Goal: Navigation & Orientation: Find specific page/section

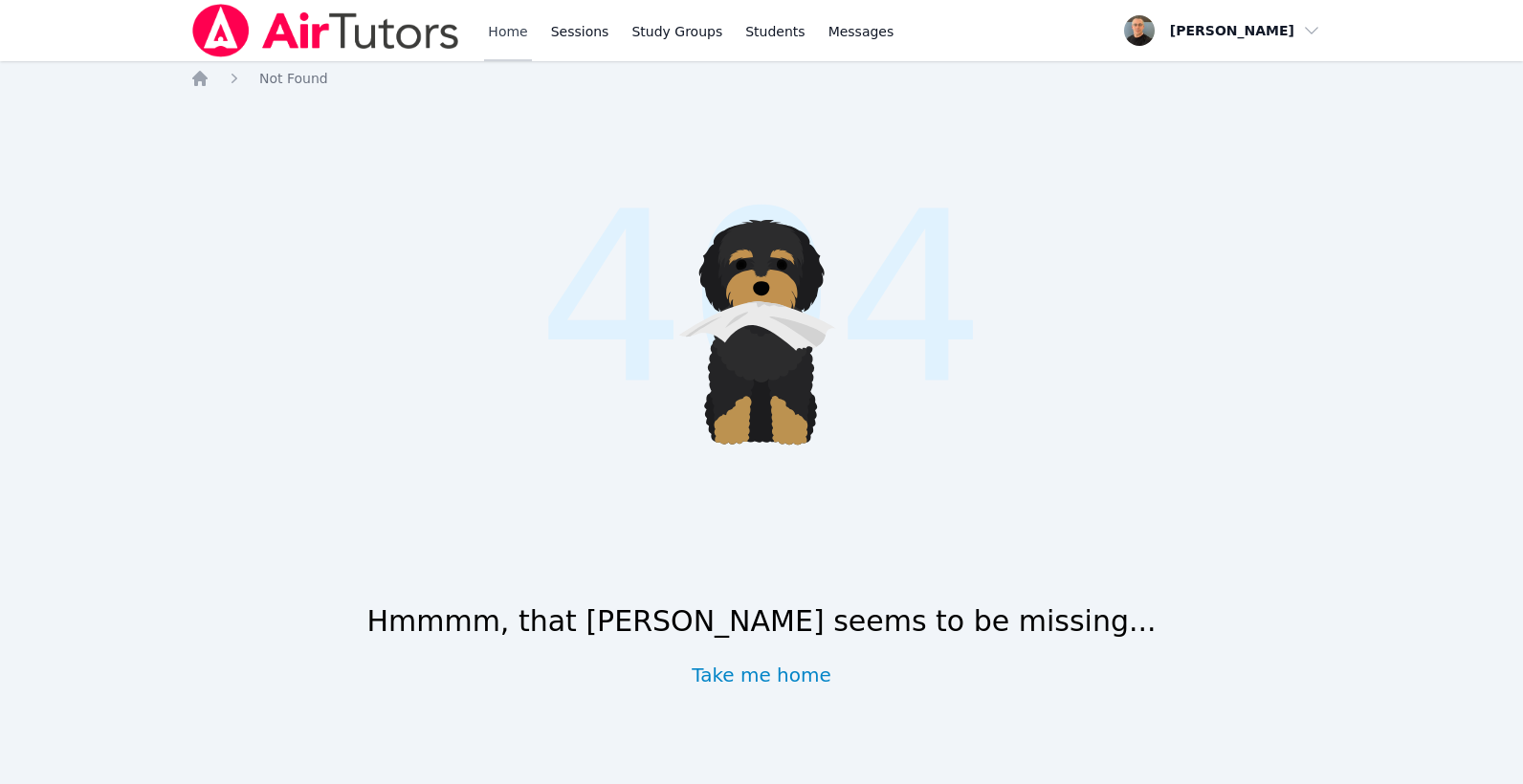
click at [512, 33] on link "Home" at bounding box center [508, 30] width 47 height 61
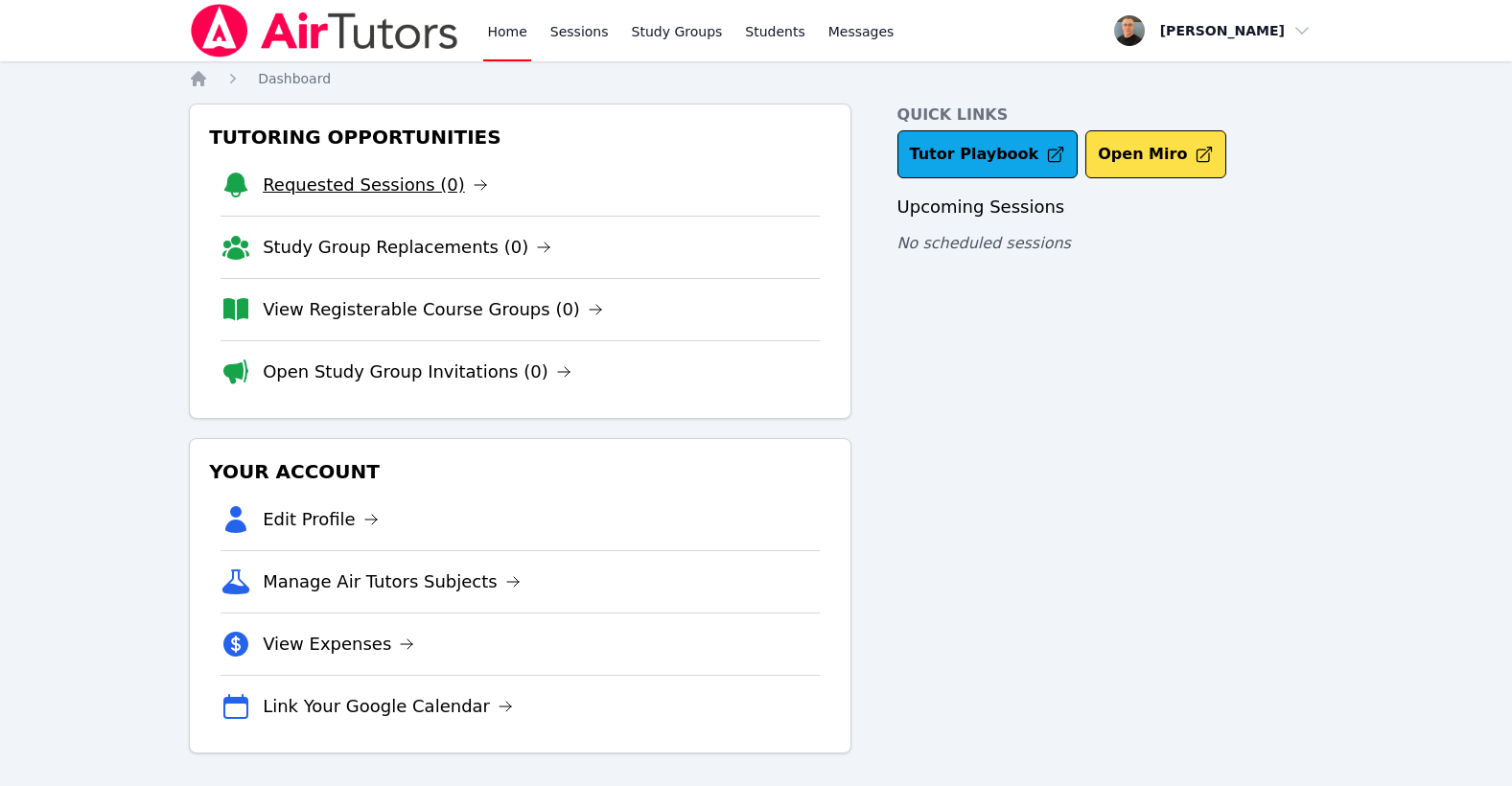
click at [393, 186] on link "Requested Sessions (0)" at bounding box center [375, 185] width 225 height 26
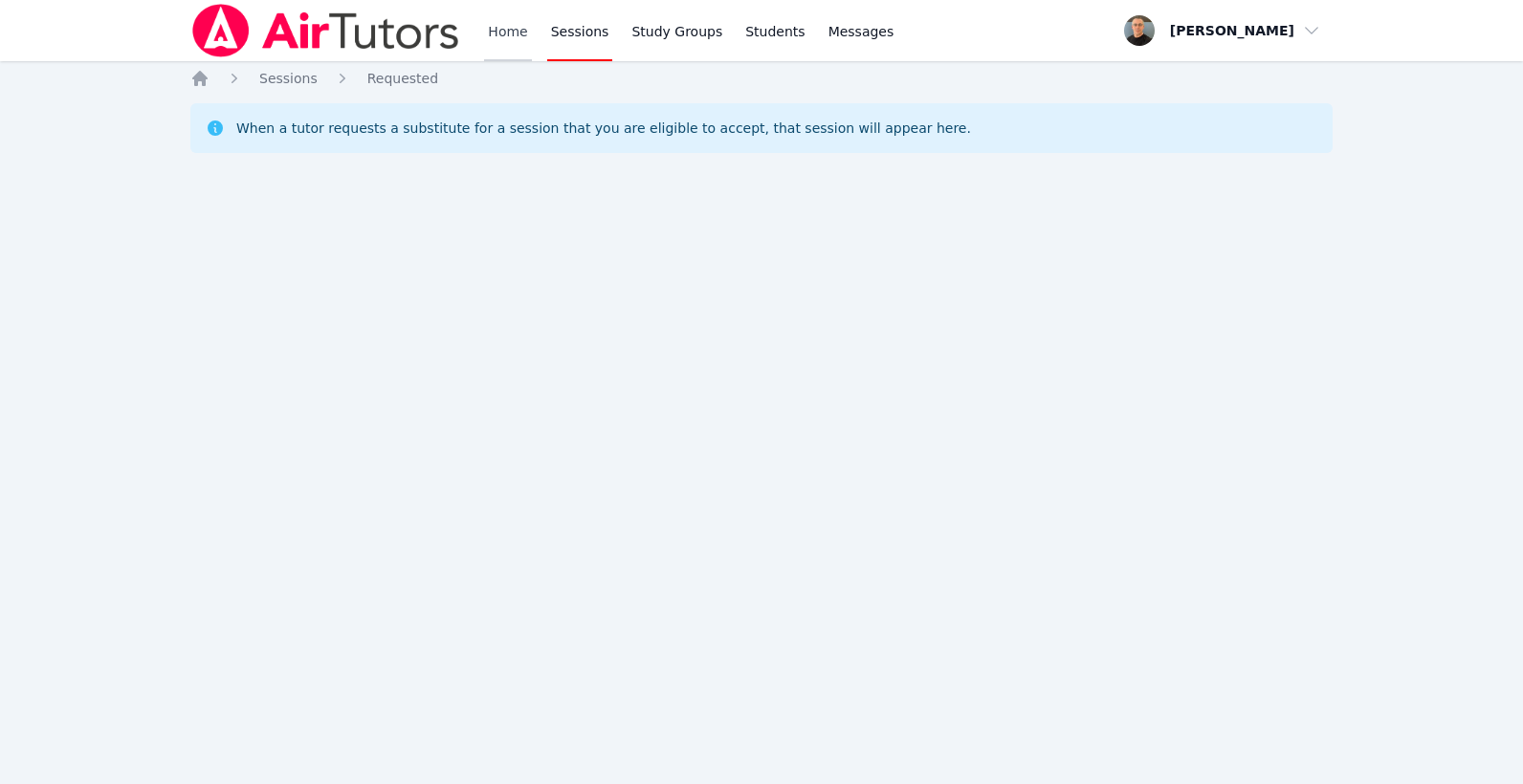
click at [516, 33] on link "Home" at bounding box center [508, 30] width 47 height 61
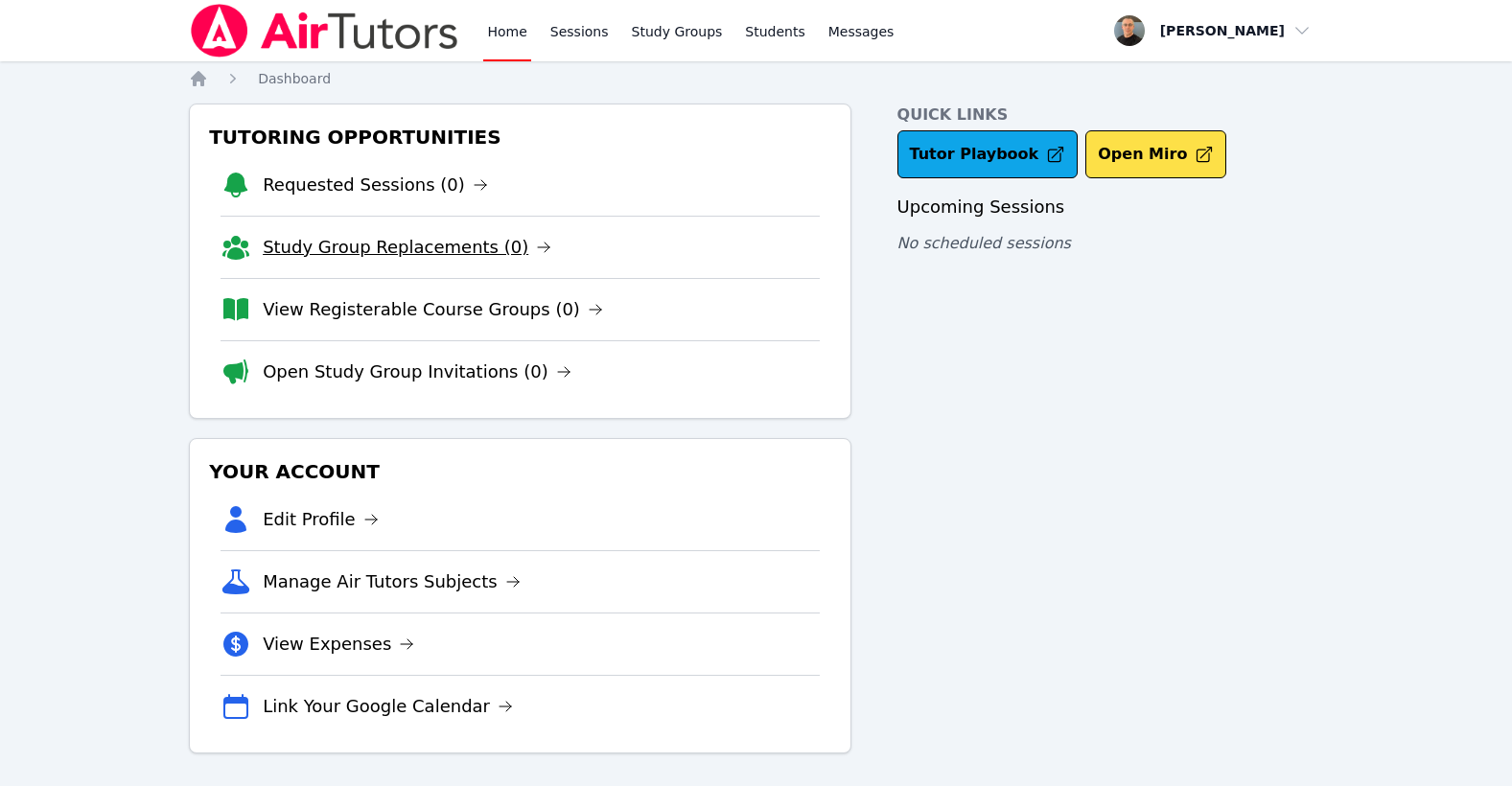
click at [431, 249] on link "Study Group Replacements (0)" at bounding box center [407, 247] width 289 height 26
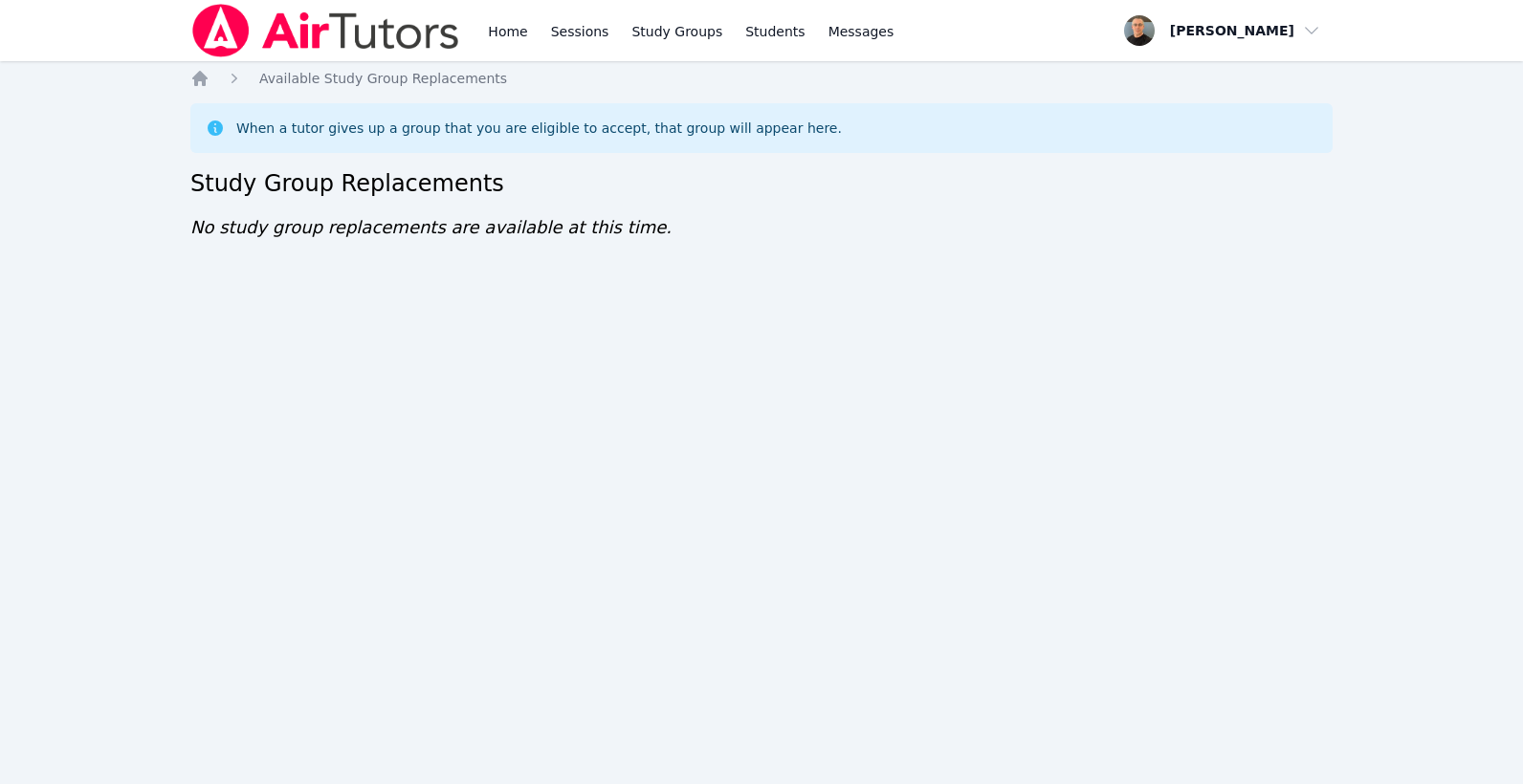
click at [530, 38] on div "Home Sessions Study Groups Students Messages" at bounding box center [691, 30] width 413 height 61
click at [517, 28] on link "Home" at bounding box center [508, 30] width 47 height 61
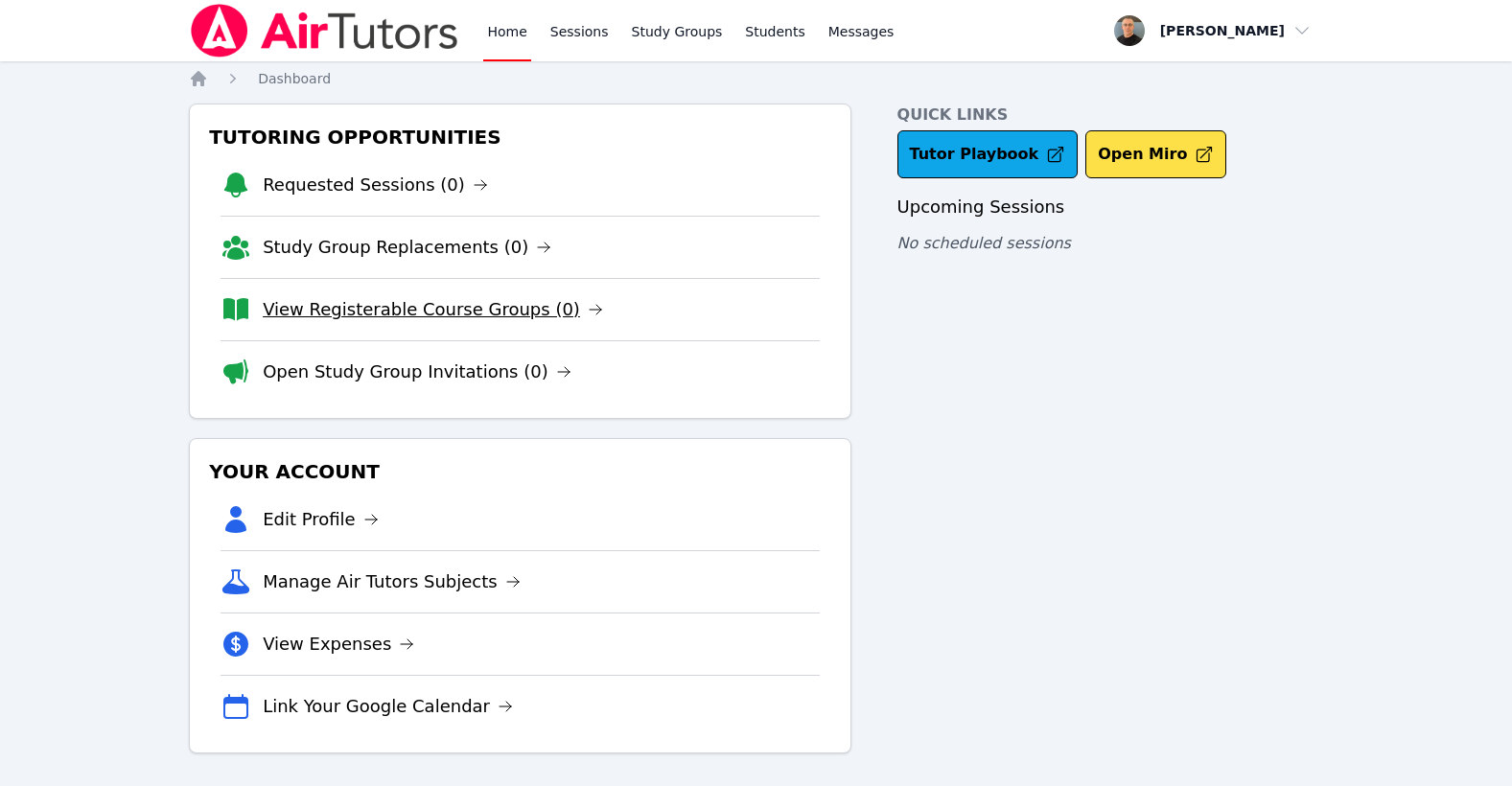
click at [409, 311] on link "View Registerable Course Groups (0)" at bounding box center [432, 309] width 341 height 26
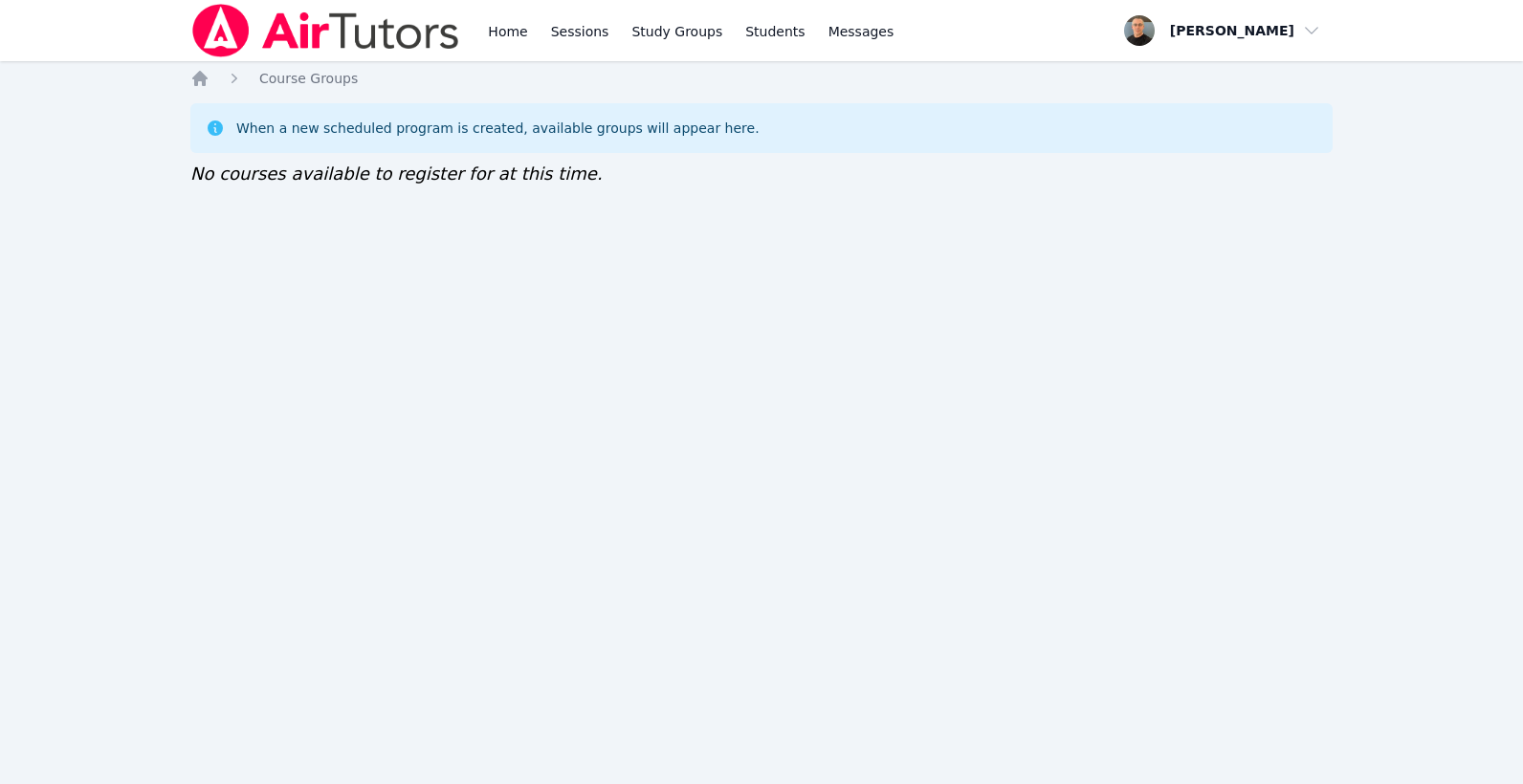
click at [1428, 193] on div "Home Sessions Study Groups Students Messages Open user menu Taylor Arnold Open …" at bounding box center [761, 392] width 1523 height 784
